Goal: Information Seeking & Learning: Learn about a topic

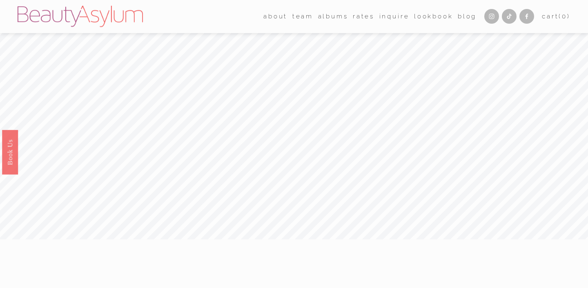
click at [488, 15] on icon "Instagram" at bounding box center [491, 16] width 7 height 7
click at [353, 15] on link "Rates" at bounding box center [364, 16] width 22 height 13
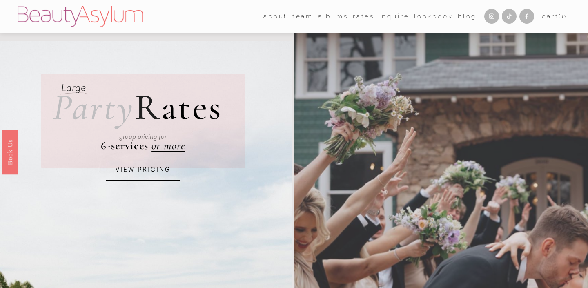
scroll to position [20, 0]
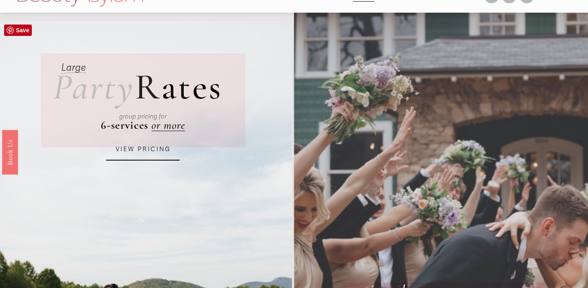
click at [174, 127] on div "group pricing for" at bounding box center [143, 116] width 158 height 28
click at [179, 97] on h2 "Party R ates" at bounding box center [137, 87] width 169 height 36
click at [146, 164] on div at bounding box center [146, 281] width 292 height 520
click at [146, 151] on link "VIEW PRICING" at bounding box center [142, 149] width 73 height 22
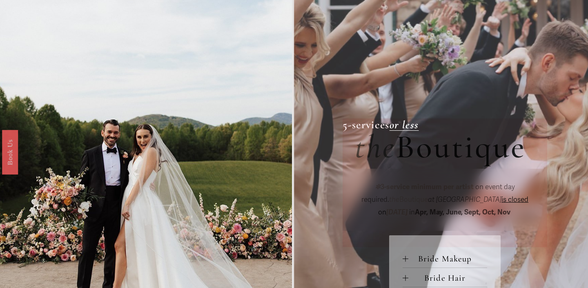
scroll to position [281, 0]
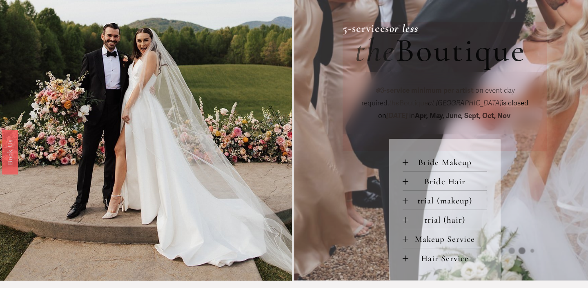
click at [409, 178] on span "Bride Hair" at bounding box center [447, 181] width 79 height 10
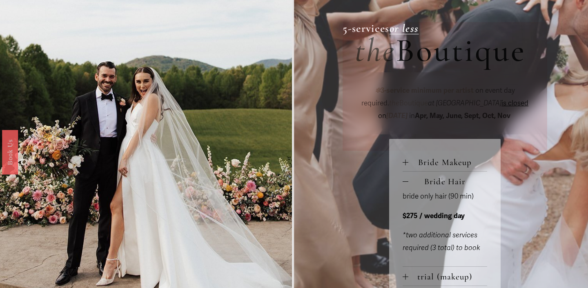
click at [404, 184] on div at bounding box center [405, 181] width 6 height 6
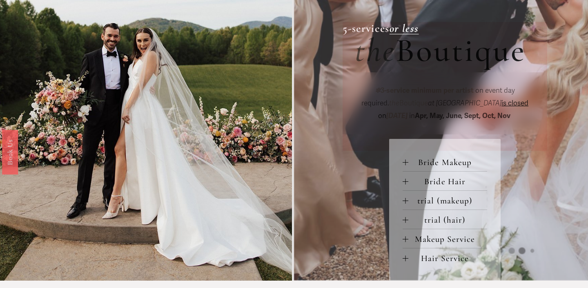
scroll to position [0, 0]
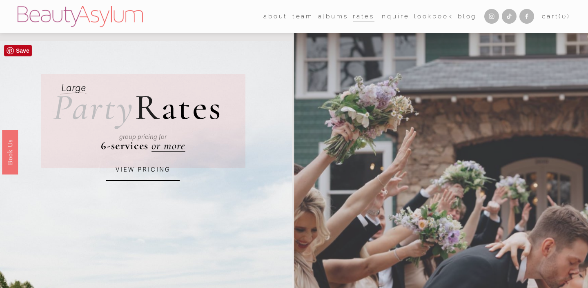
click at [169, 144] on div "group pricing for" at bounding box center [143, 137] width 158 height 28
click at [169, 147] on div "group pricing for" at bounding box center [143, 137] width 158 height 28
click at [157, 165] on link "VIEW PRICING" at bounding box center [142, 170] width 73 height 22
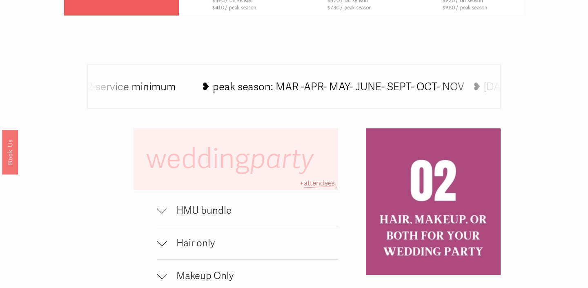
scroll to position [469, 0]
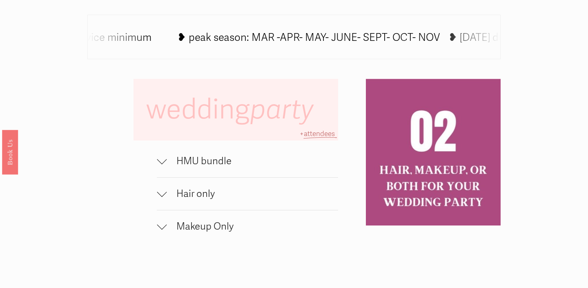
click at [167, 194] on span "Hair only" at bounding box center [252, 194] width 171 height 12
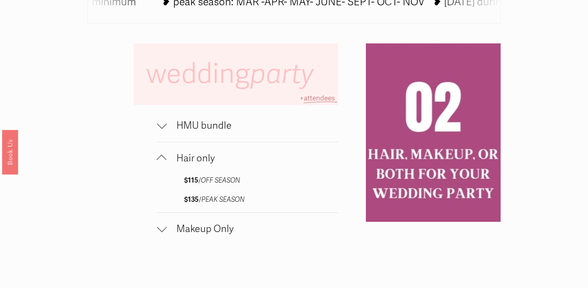
scroll to position [507, 0]
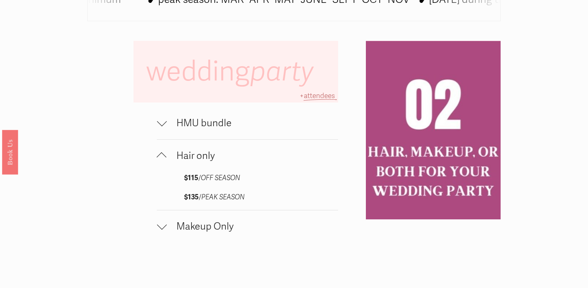
click at [167, 194] on div "$115 / OFF SEASON $135 / PEAK SEASON" at bounding box center [247, 191] width 181 height 38
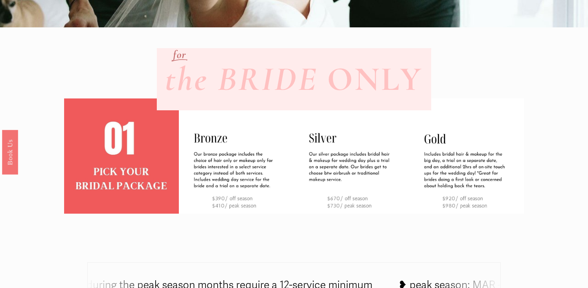
scroll to position [0, 0]
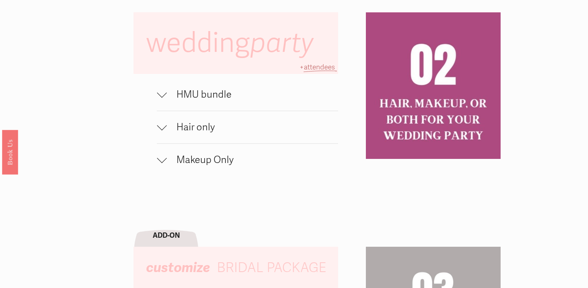
scroll to position [551, 0]
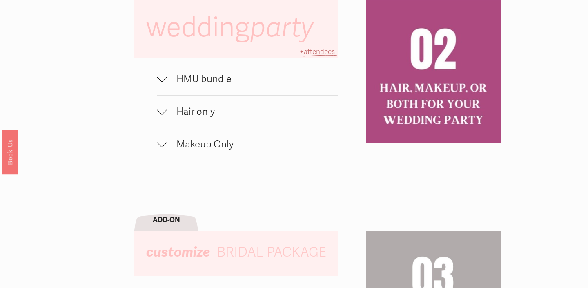
click at [161, 108] on div at bounding box center [162, 110] width 10 height 10
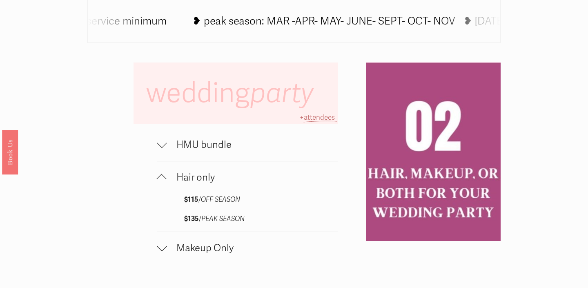
scroll to position [485, 0]
